Goal: Information Seeking & Learning: Learn about a topic

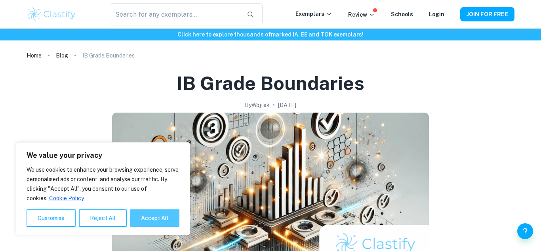
click at [149, 216] on button "Accept All" at bounding box center [155, 217] width 50 height 17
checkbox input "true"
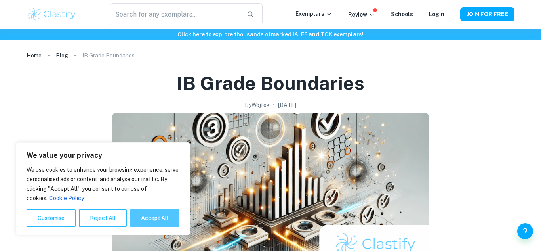
checkbox input "true"
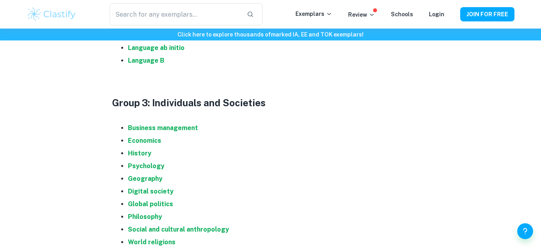
scroll to position [595, 0]
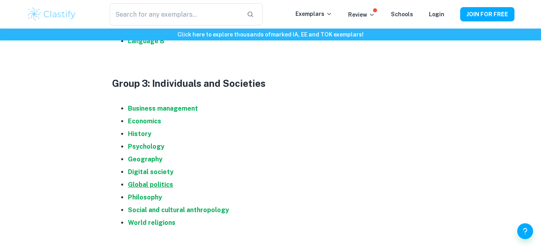
click at [157, 185] on strong "Global politics" at bounding box center [150, 185] width 45 height 8
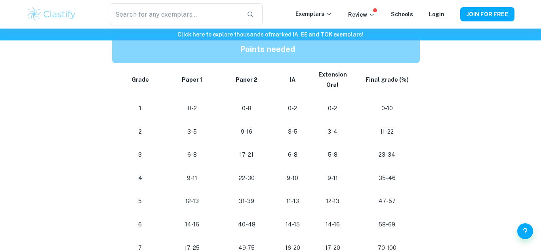
scroll to position [429, 0]
